Goal: Task Accomplishment & Management: Manage account settings

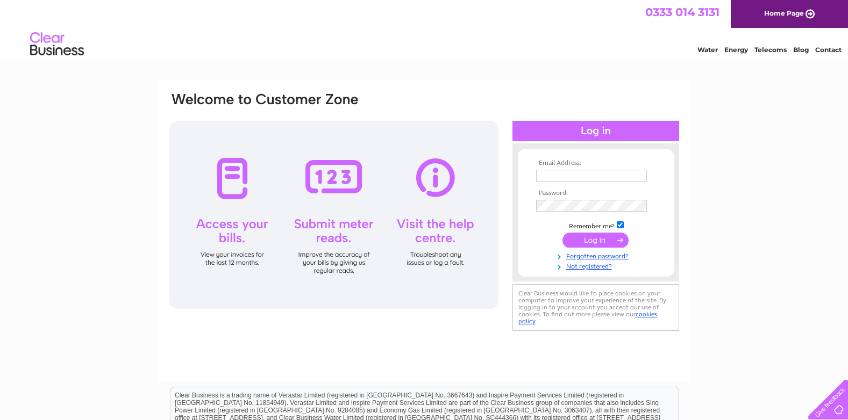
type input "sam@kingstoninteriors.com"
click at [590, 239] on input "submit" at bounding box center [595, 240] width 66 height 15
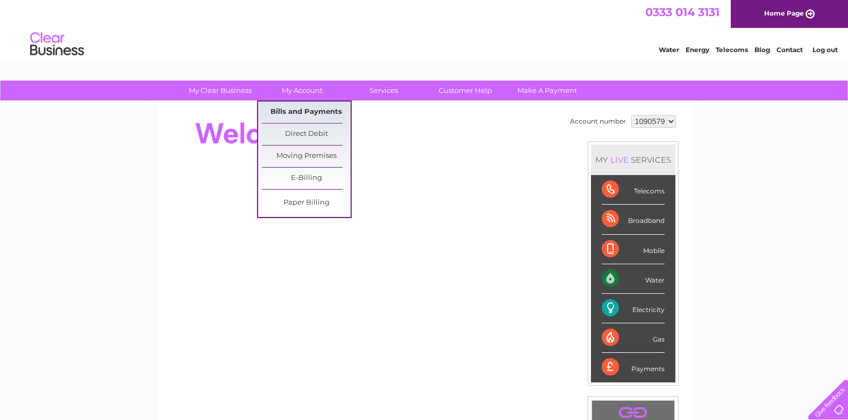
click at [303, 111] on link "Bills and Payments" at bounding box center [306, 112] width 89 height 21
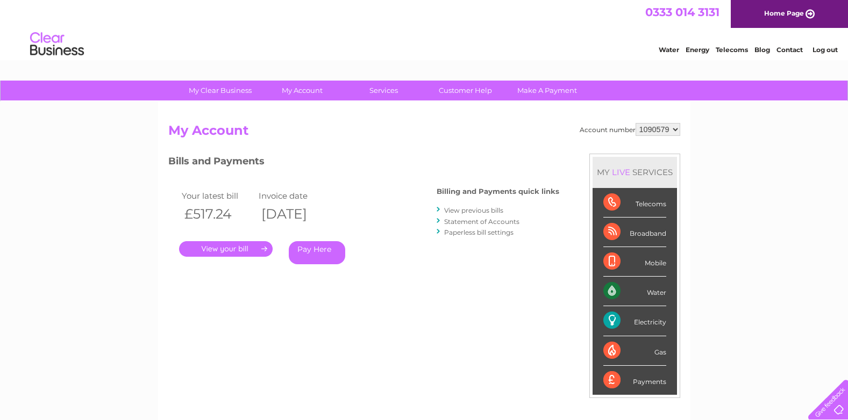
click at [226, 249] on link "." at bounding box center [226, 249] width 94 height 16
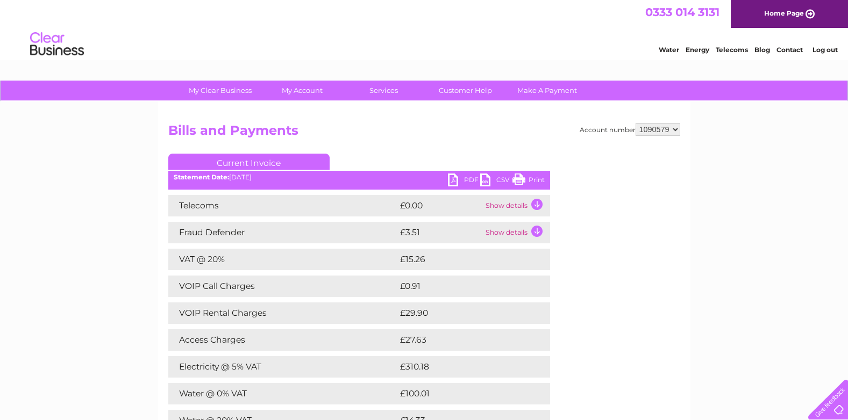
click at [451, 181] on link "PDF" at bounding box center [464, 182] width 32 height 16
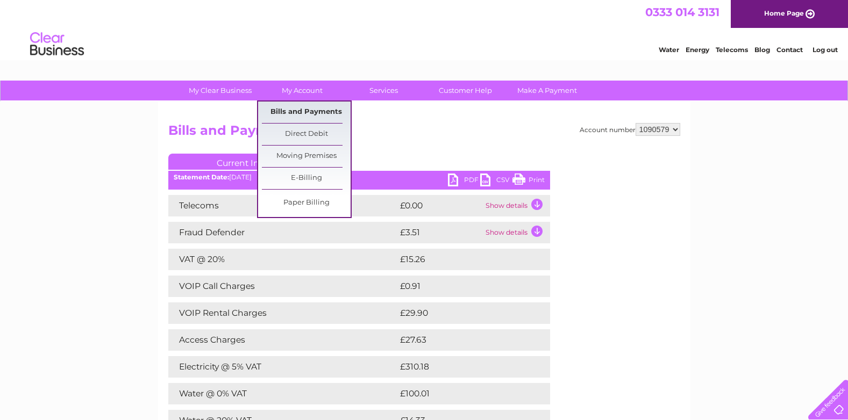
click at [295, 110] on link "Bills and Payments" at bounding box center [306, 112] width 89 height 21
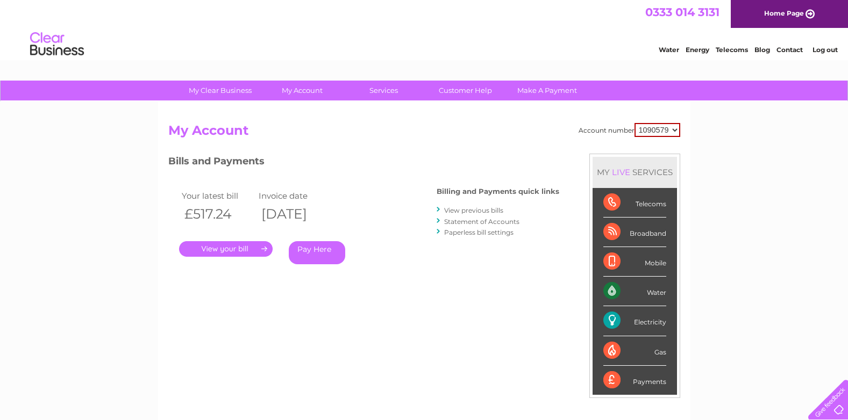
click at [492, 208] on link "View previous bills" at bounding box center [473, 210] width 59 height 8
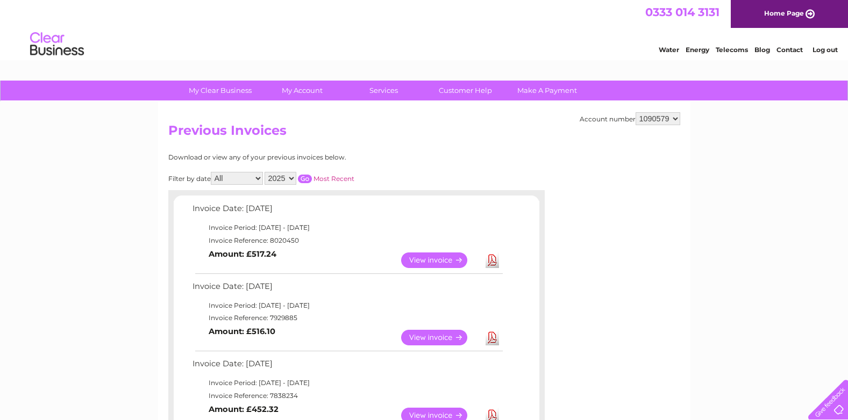
click at [826, 50] on link "Log out" at bounding box center [824, 50] width 25 height 8
